Goal: Information Seeking & Learning: Learn about a topic

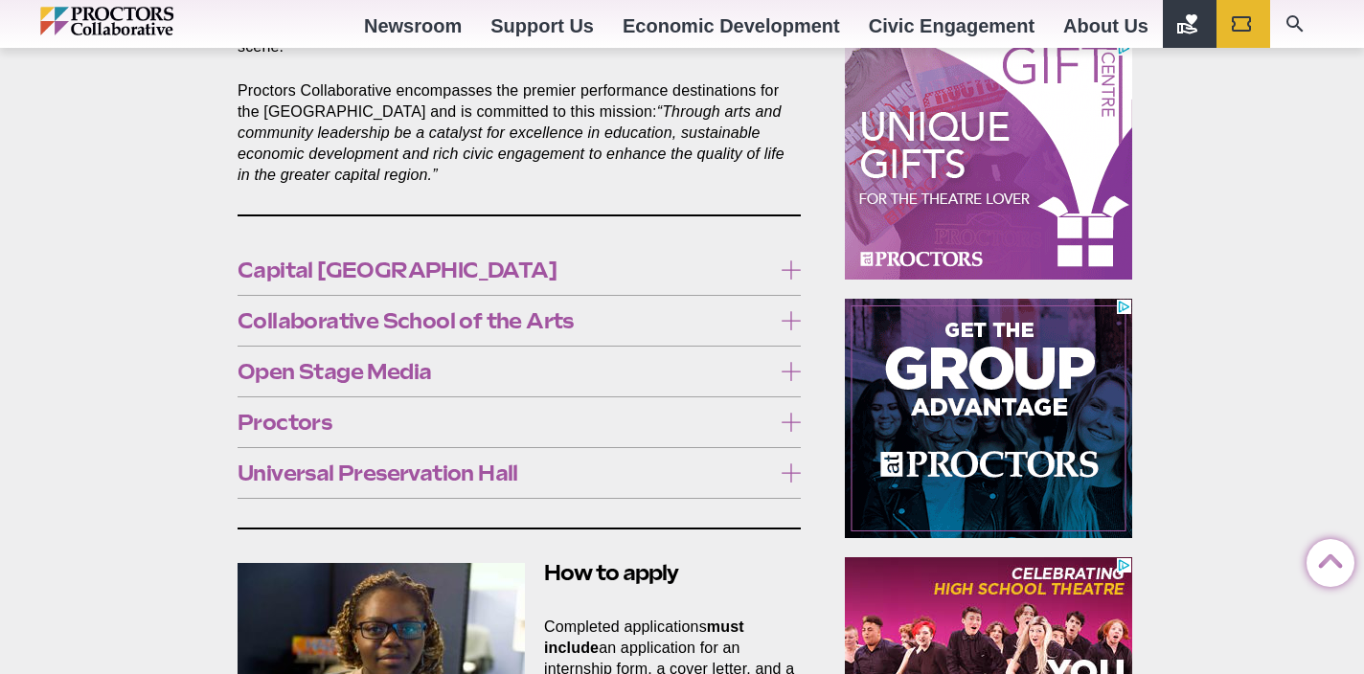
scroll to position [1072, 0]
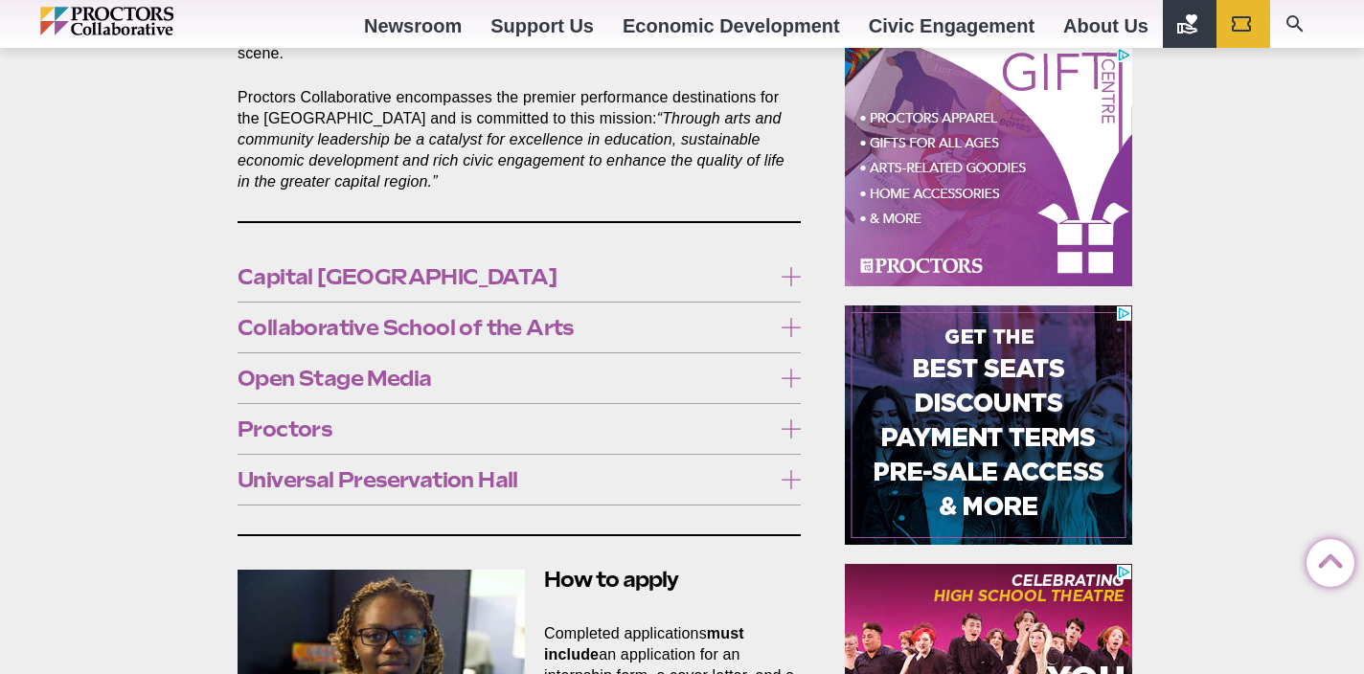
click at [791, 267] on icon at bounding box center [790, 276] width 19 height 19
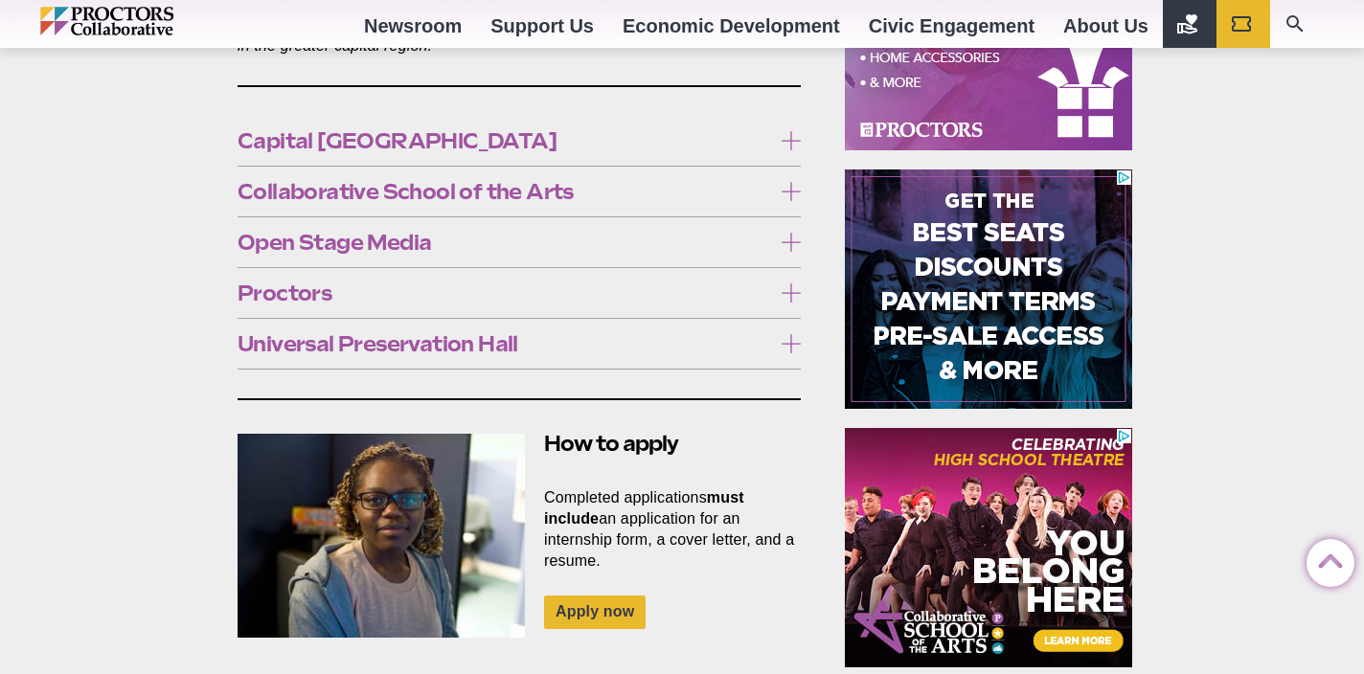
scroll to position [1243, 0]
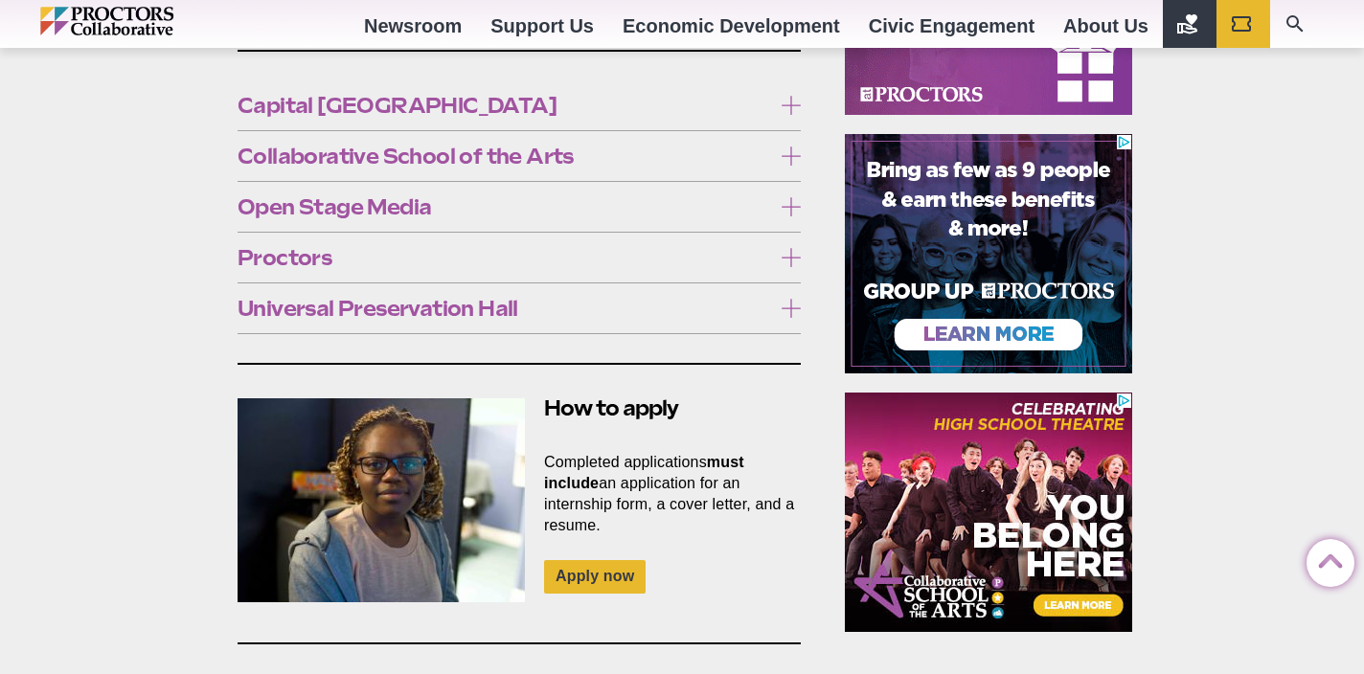
click at [786, 96] on icon at bounding box center [790, 105] width 19 height 19
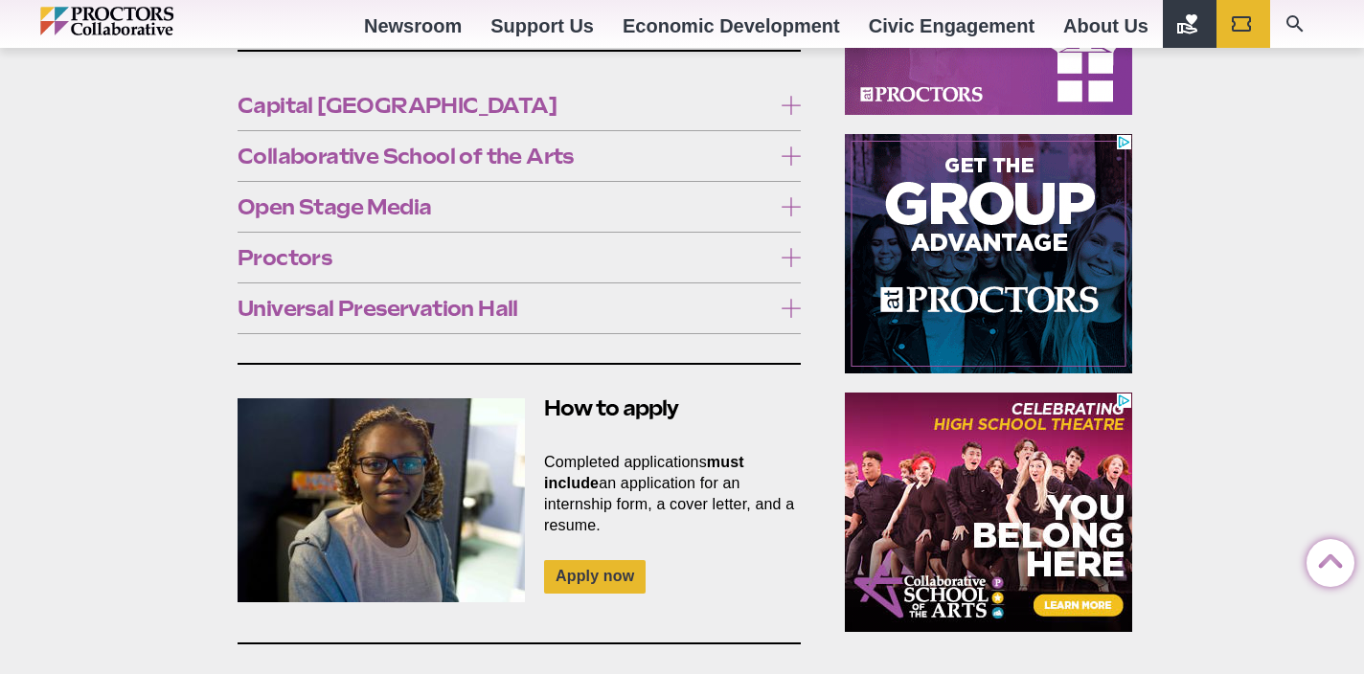
click at [790, 147] on icon at bounding box center [790, 156] width 19 height 19
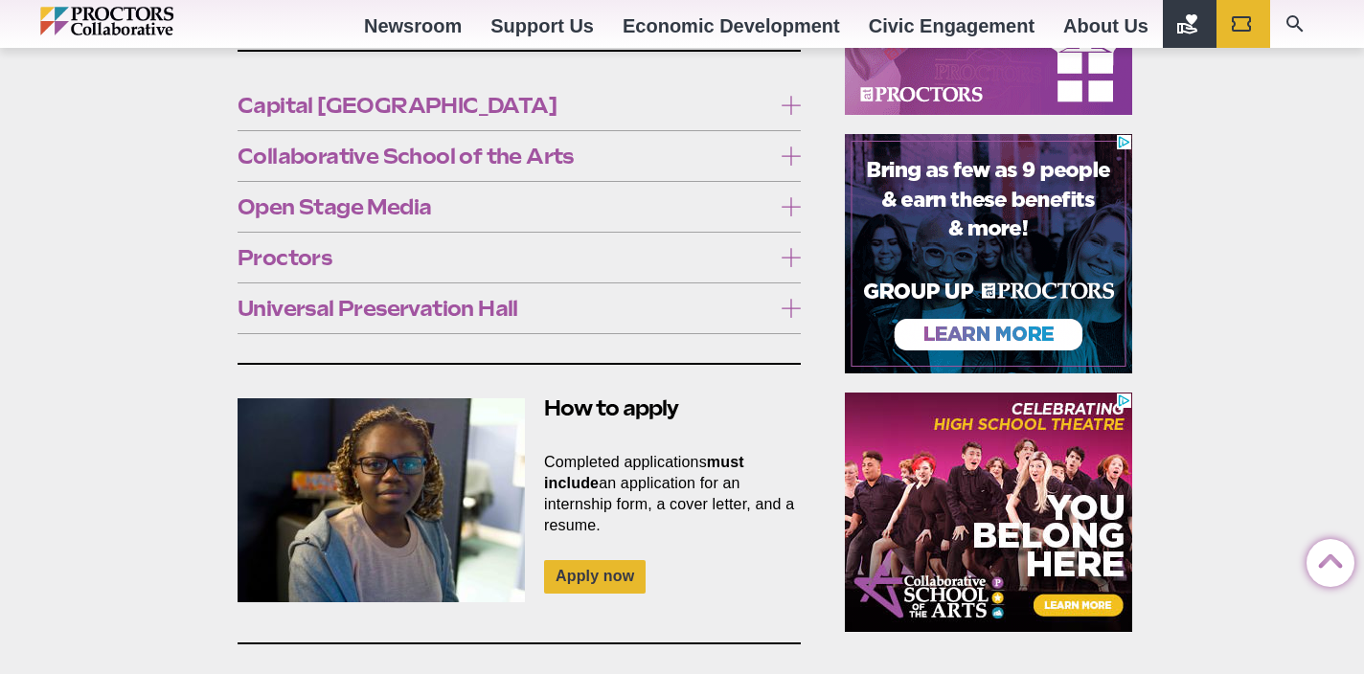
click at [792, 147] on icon at bounding box center [790, 156] width 19 height 19
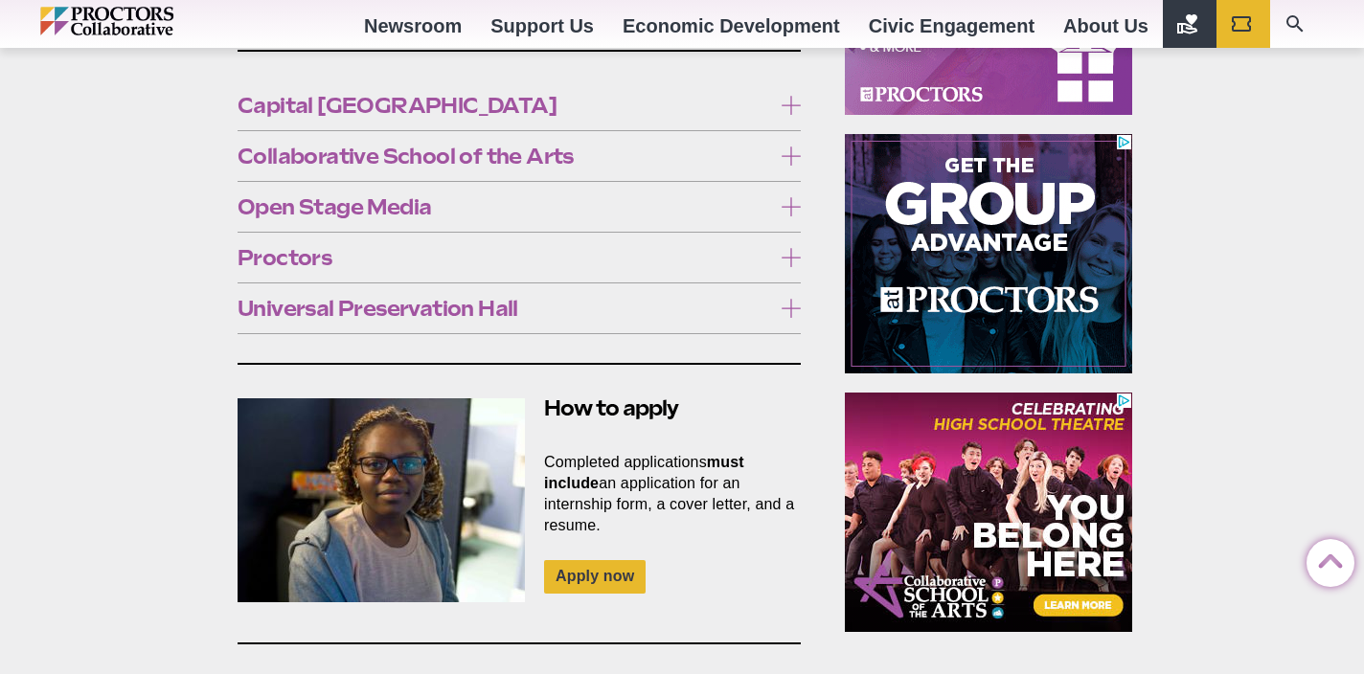
click at [778, 190] on label "Open Stage Media" at bounding box center [519, 207] width 563 height 35
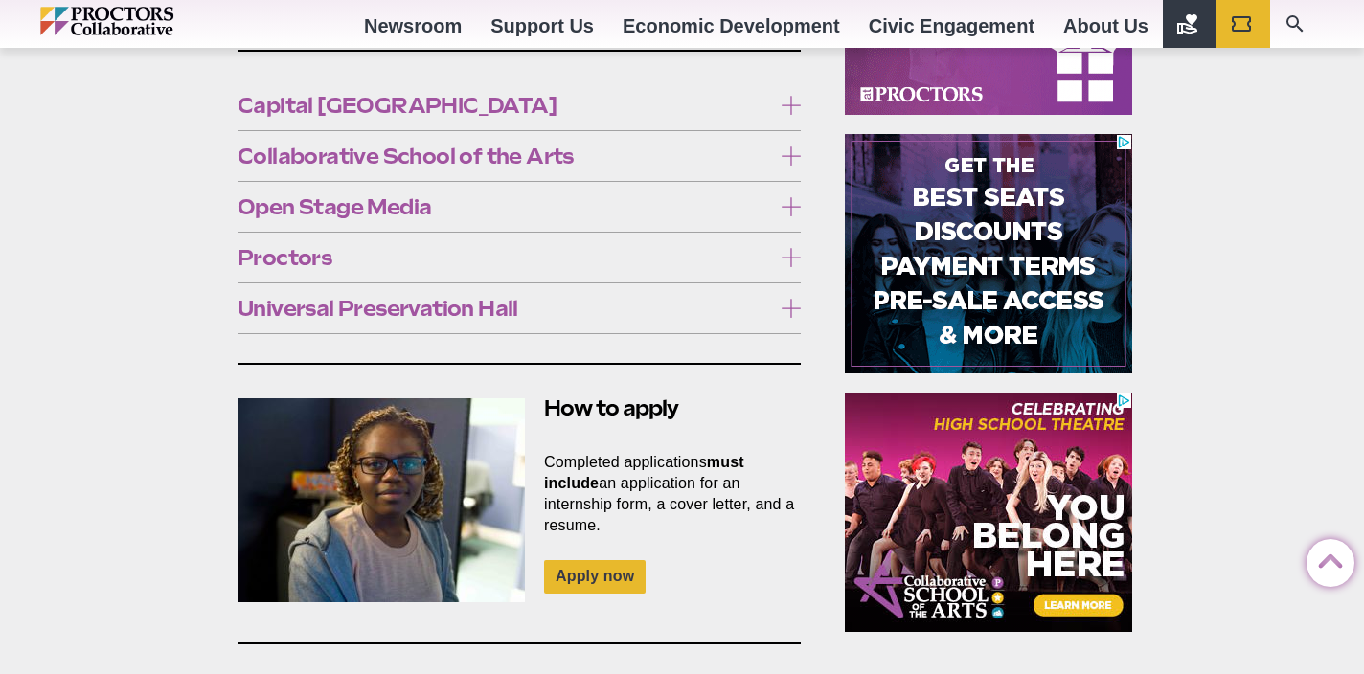
click at [778, 190] on label "Open Stage Media" at bounding box center [519, 207] width 563 height 35
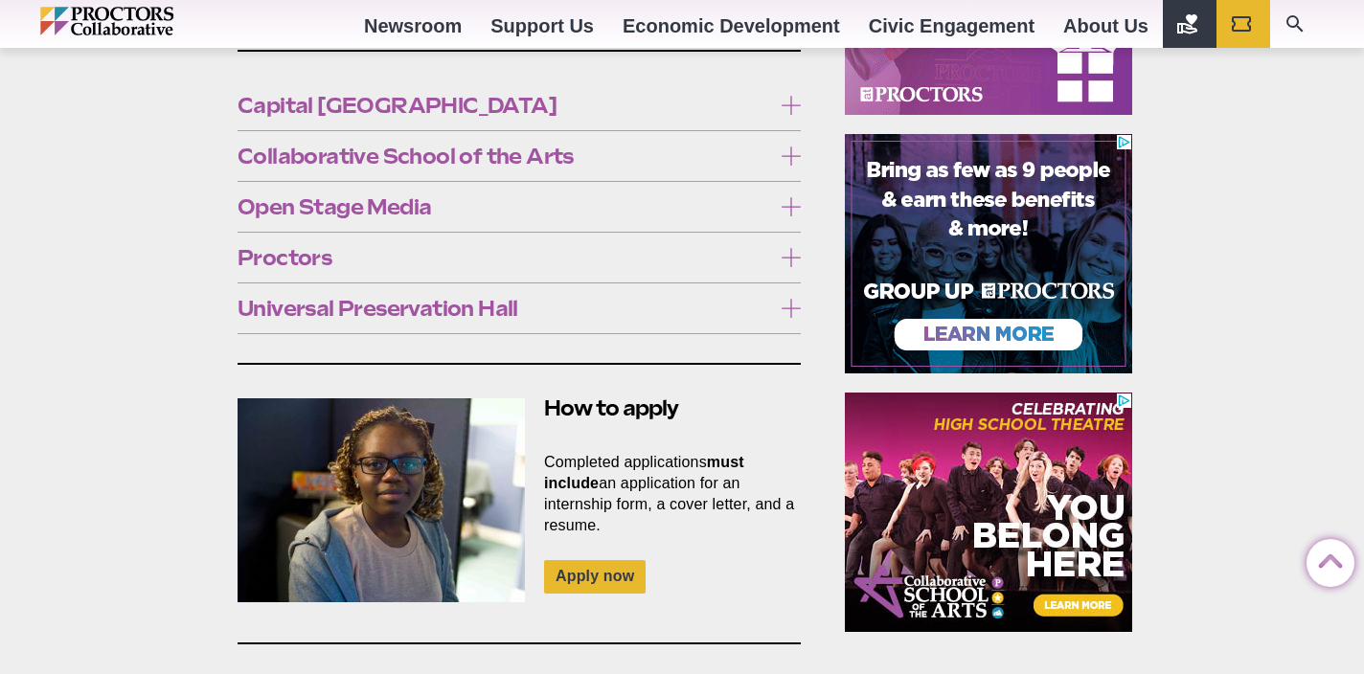
click at [787, 248] on icon at bounding box center [790, 257] width 19 height 19
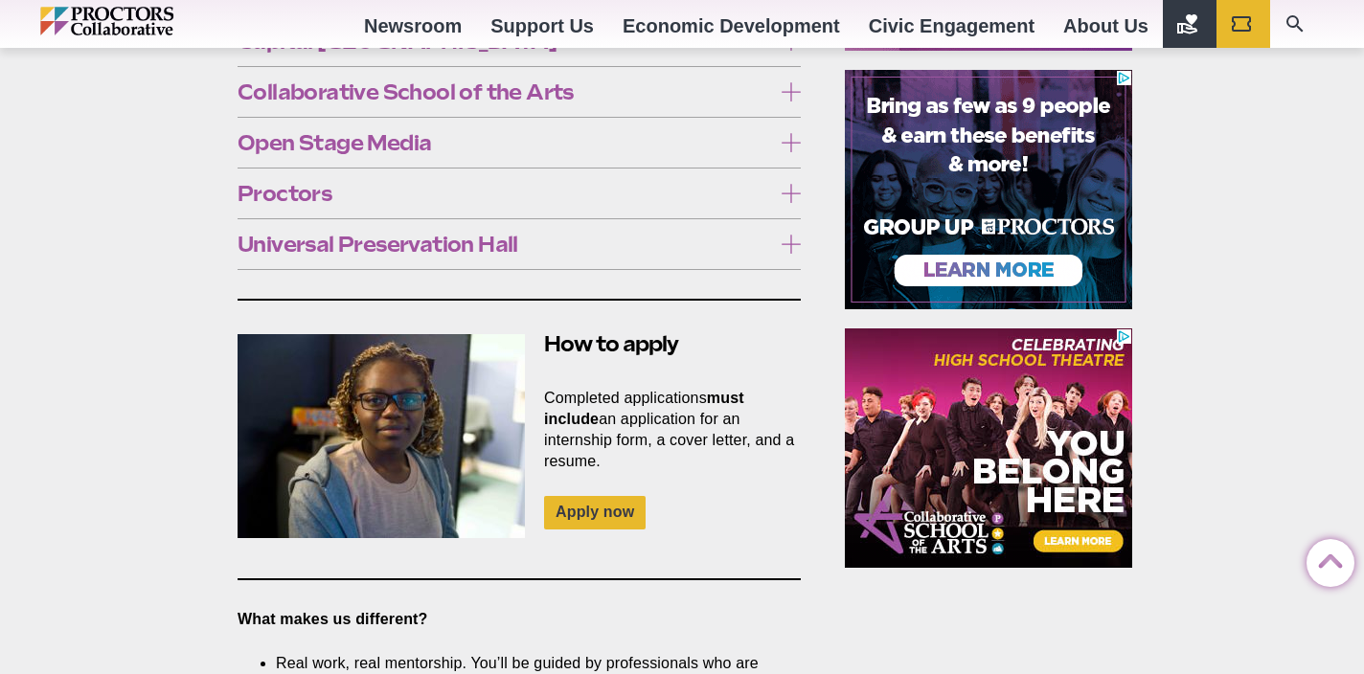
scroll to position [1304, 0]
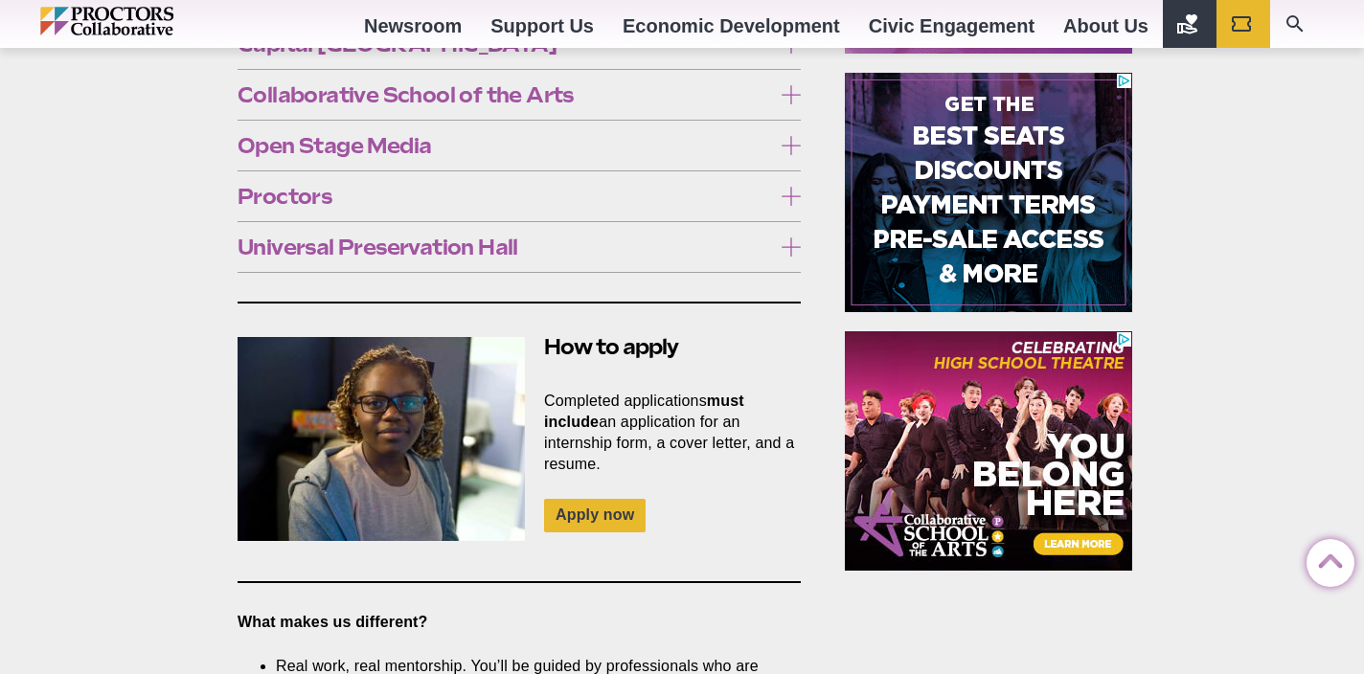
click at [792, 187] on icon at bounding box center [790, 196] width 19 height 19
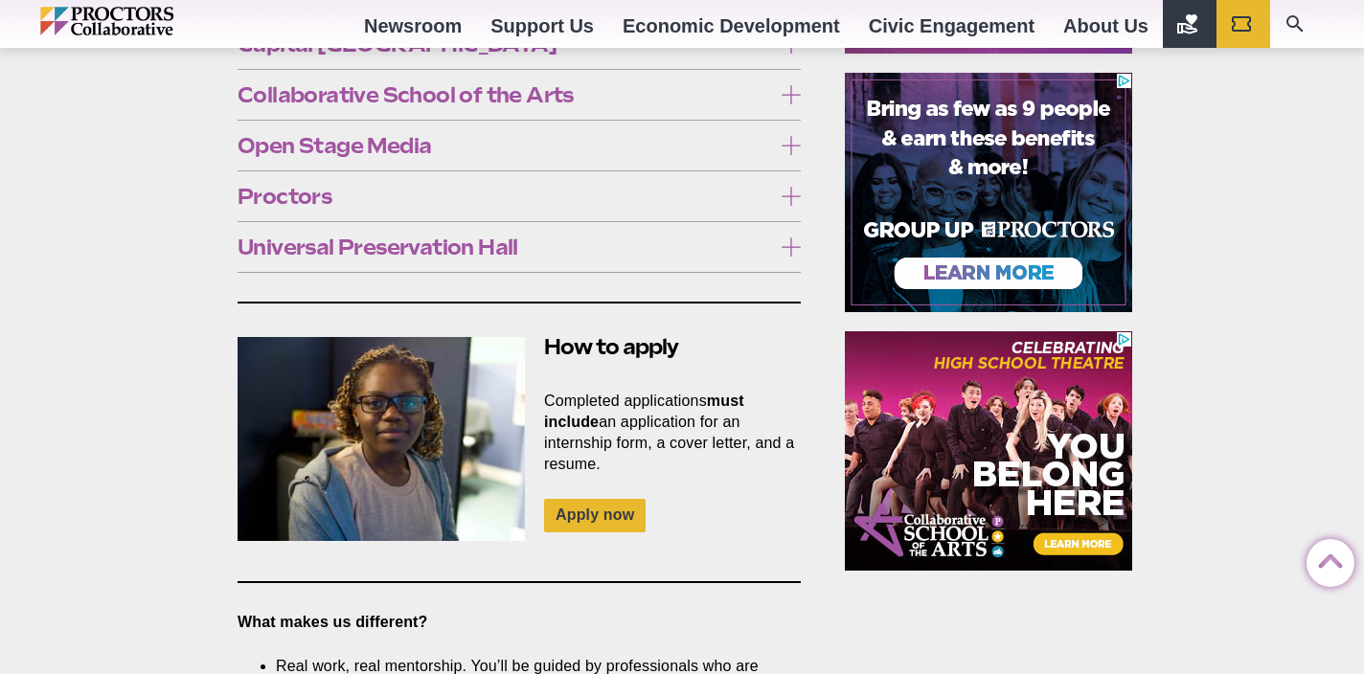
click at [785, 238] on icon at bounding box center [790, 247] width 19 height 19
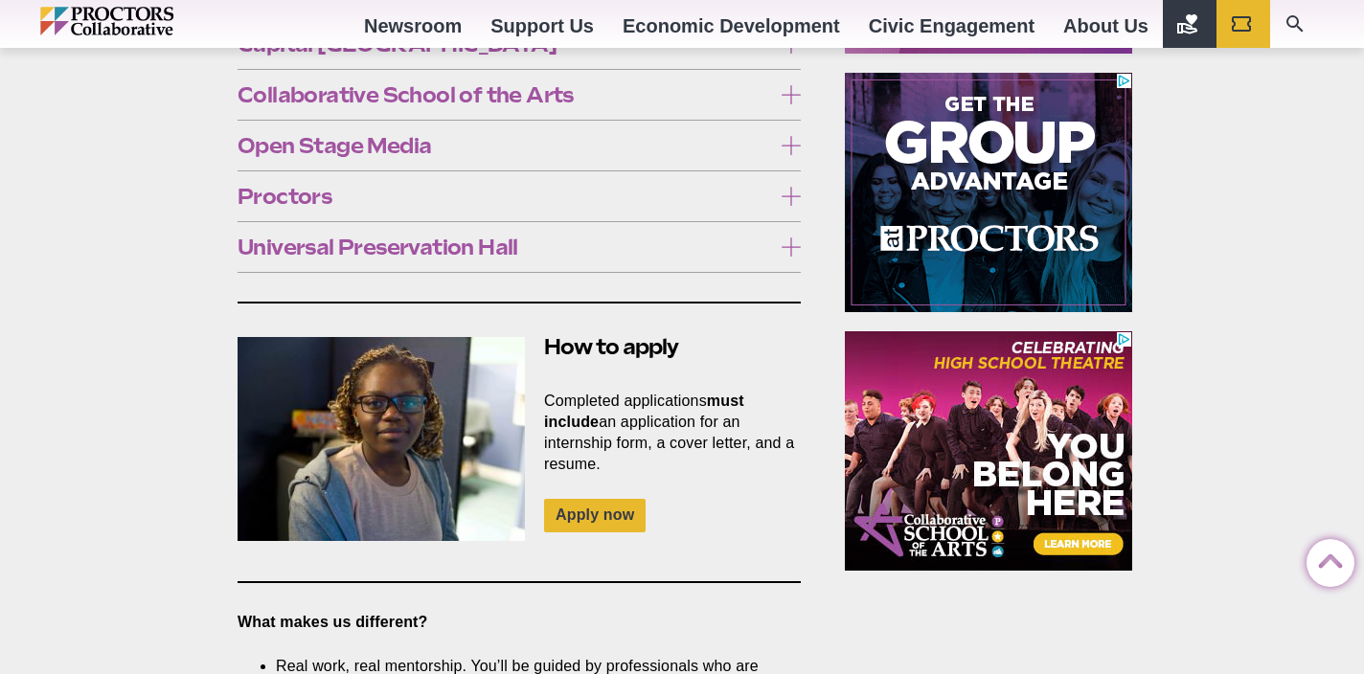
click at [785, 238] on icon at bounding box center [790, 247] width 19 height 19
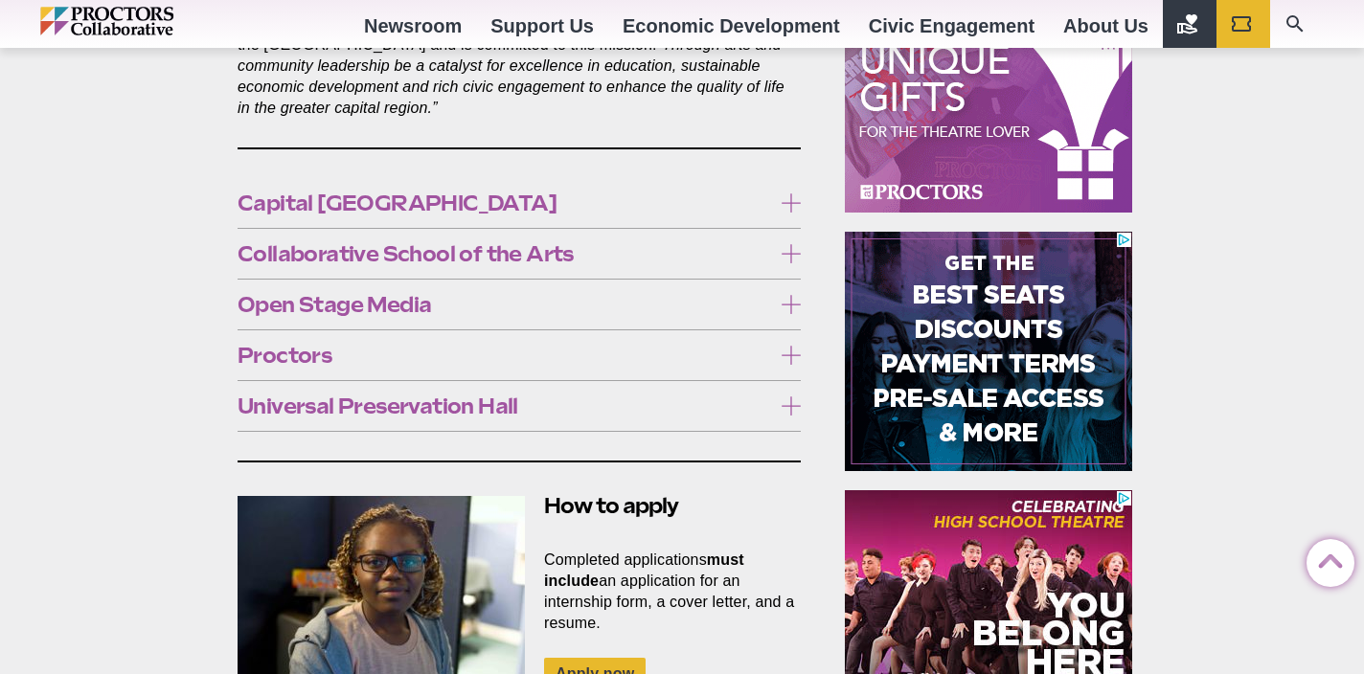
scroll to position [1135, 0]
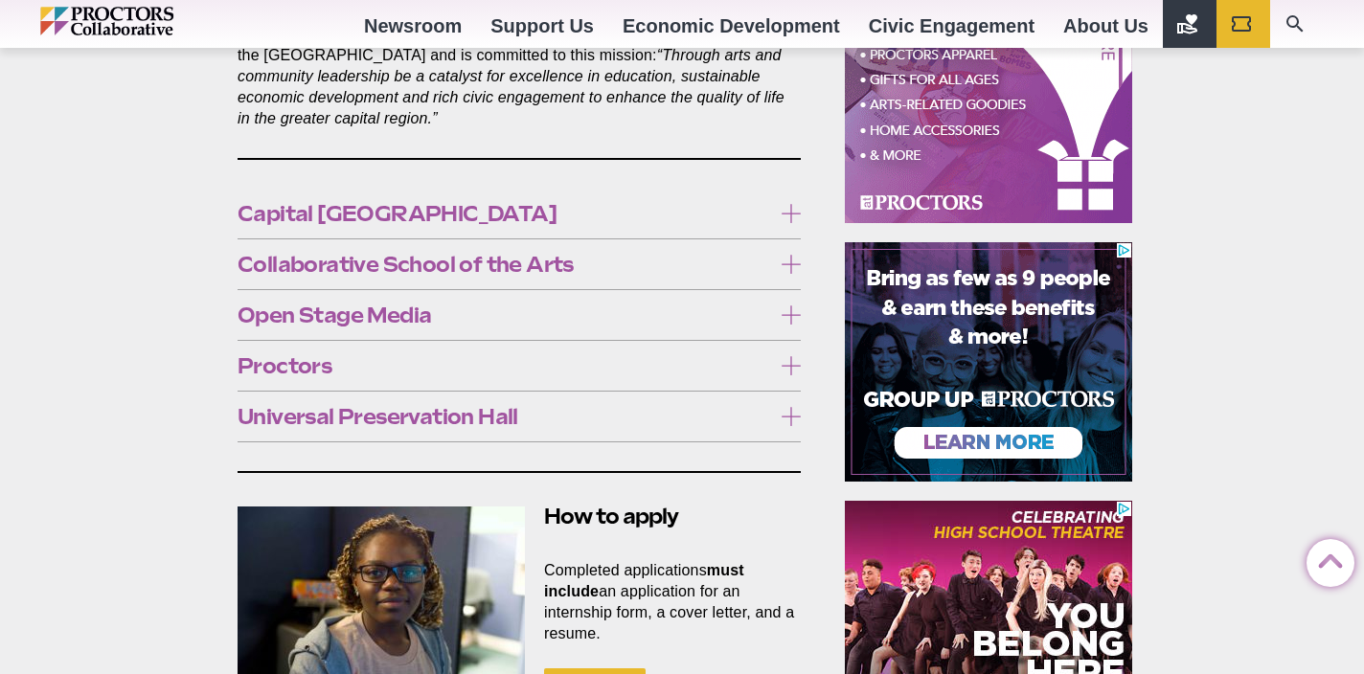
click at [791, 204] on icon at bounding box center [790, 213] width 19 height 19
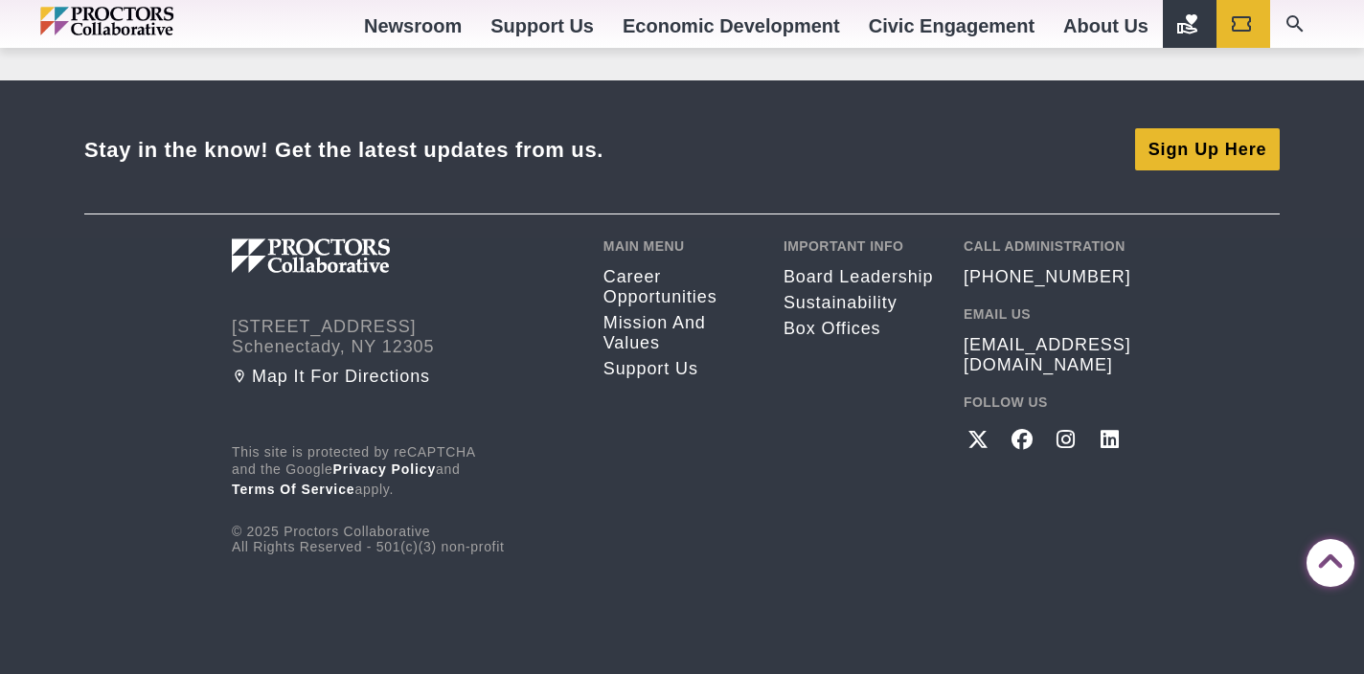
scroll to position [3268, 0]
